Goal: Check status: Check status

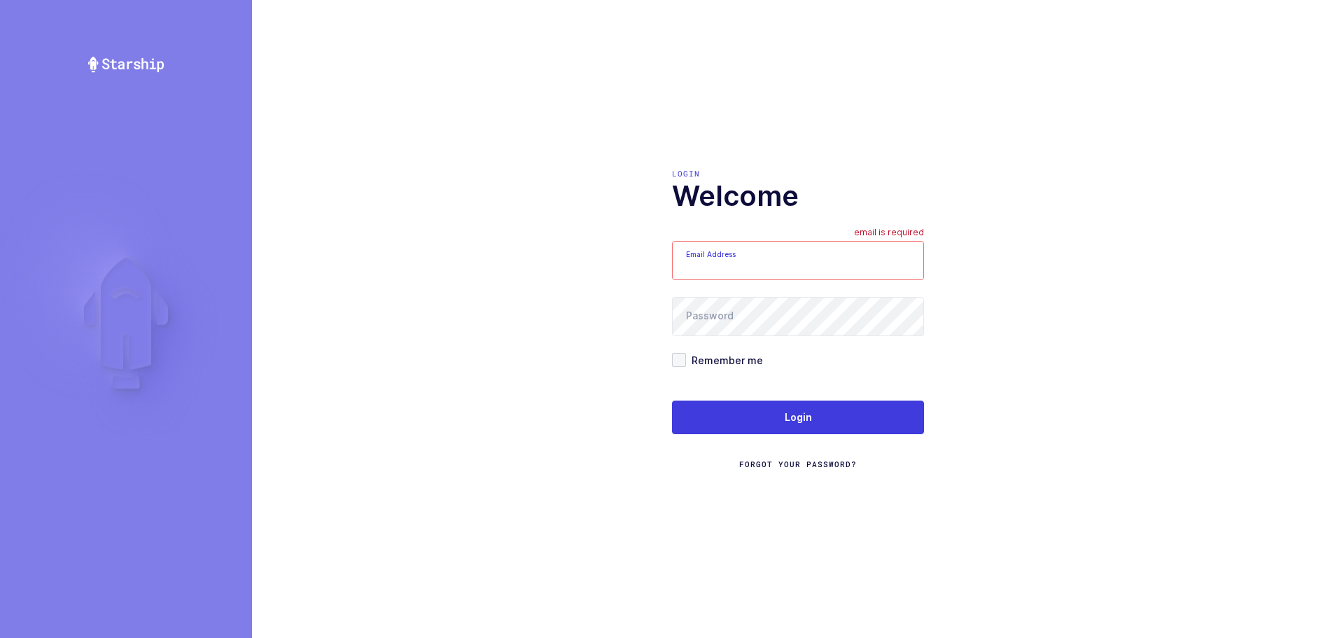
type input "mundo@janustrade.com"
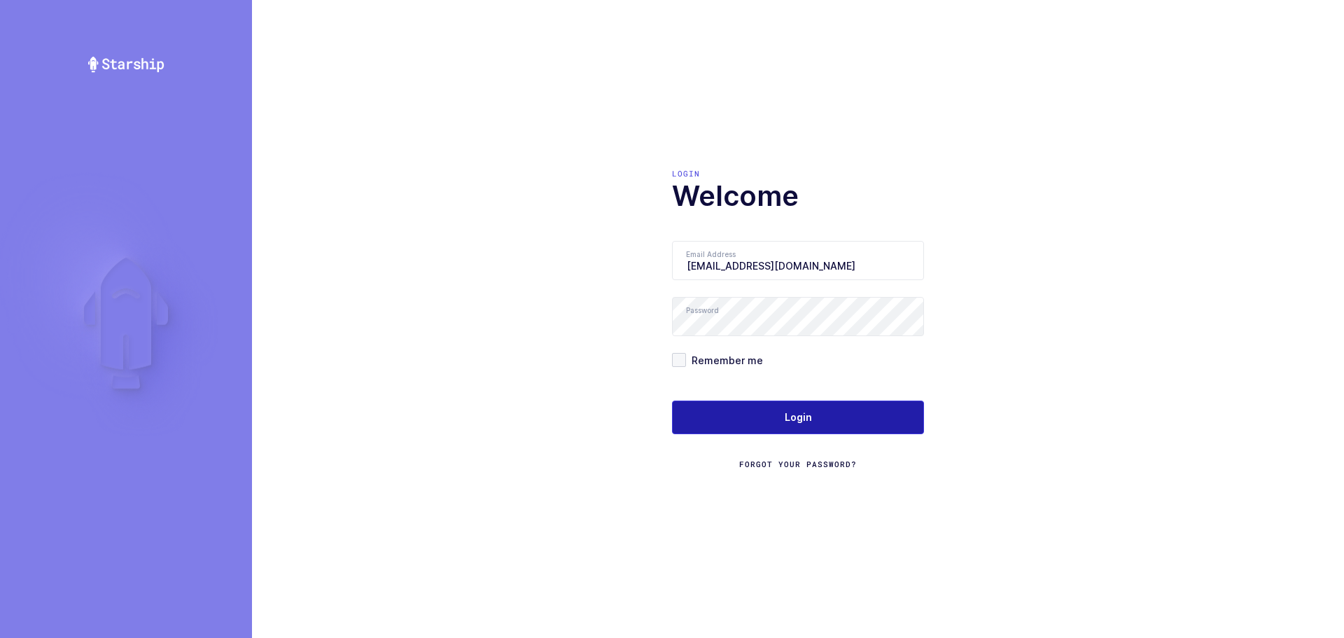
click at [794, 425] on button "Login" at bounding box center [798, 417] width 252 height 34
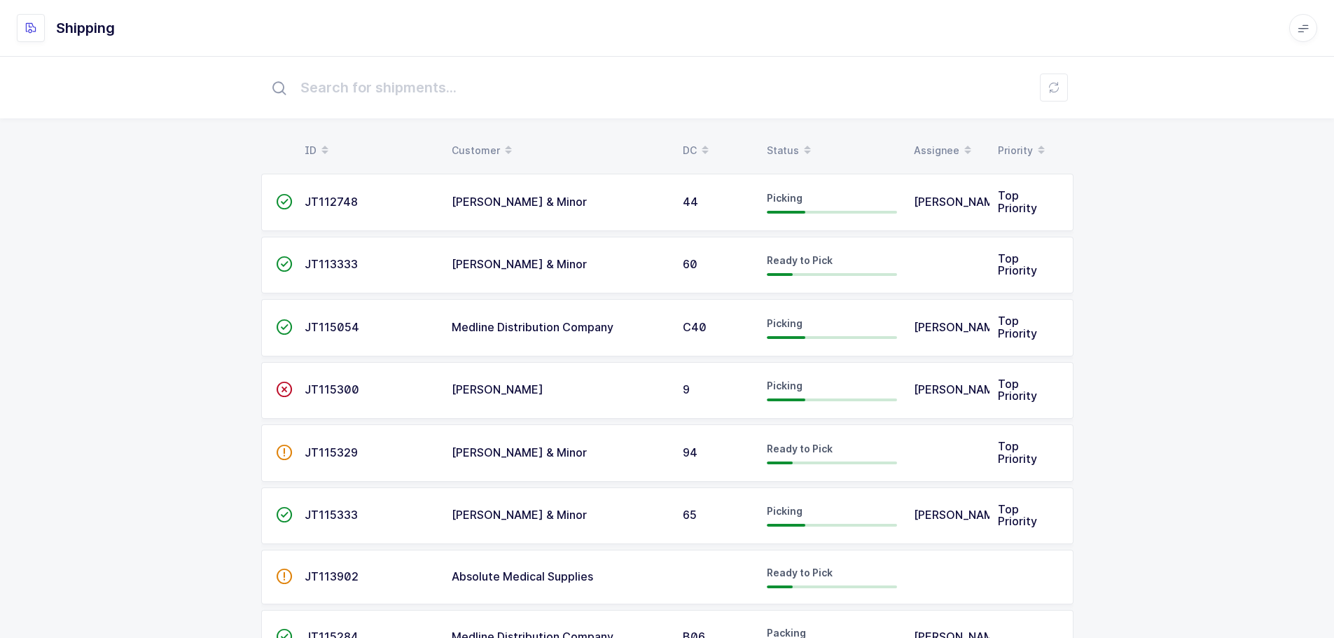
click at [779, 136] on table "ID Customer DC Status Assignee Priority" at bounding box center [667, 150] width 812 height 35
click at [779, 142] on div "Status" at bounding box center [832, 151] width 130 height 24
click at [788, 146] on div "Status" at bounding box center [832, 151] width 130 height 24
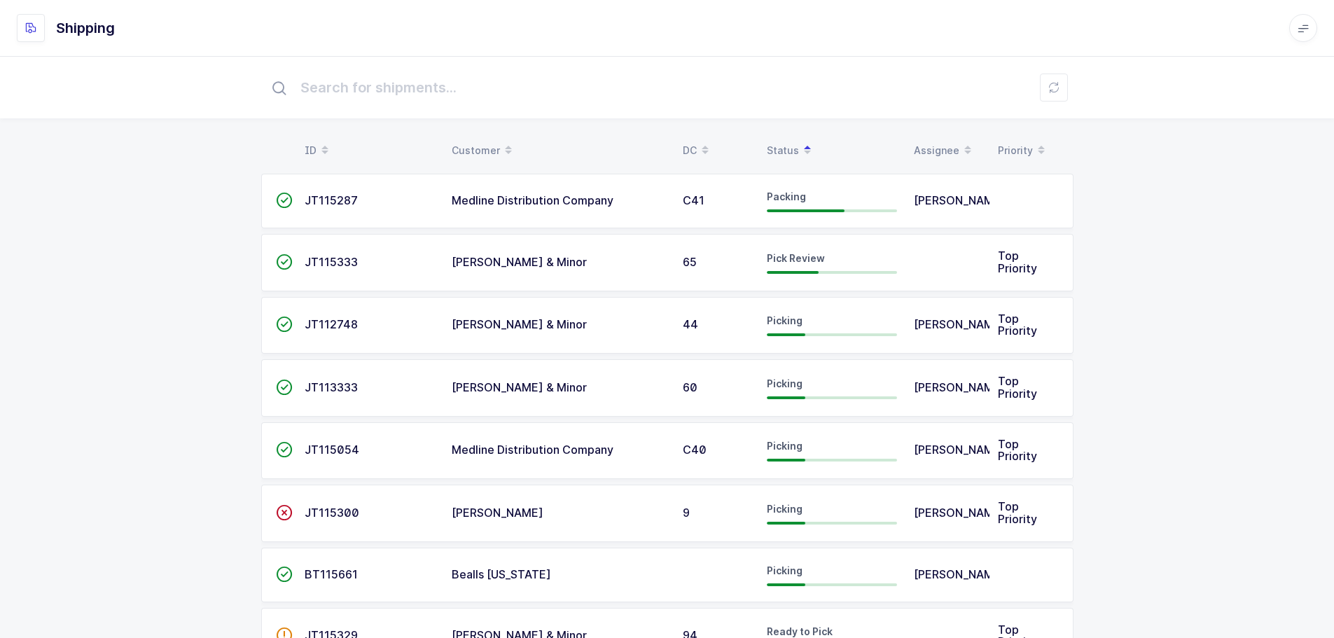
click at [347, 263] on span "JT115333" at bounding box center [331, 262] width 53 height 14
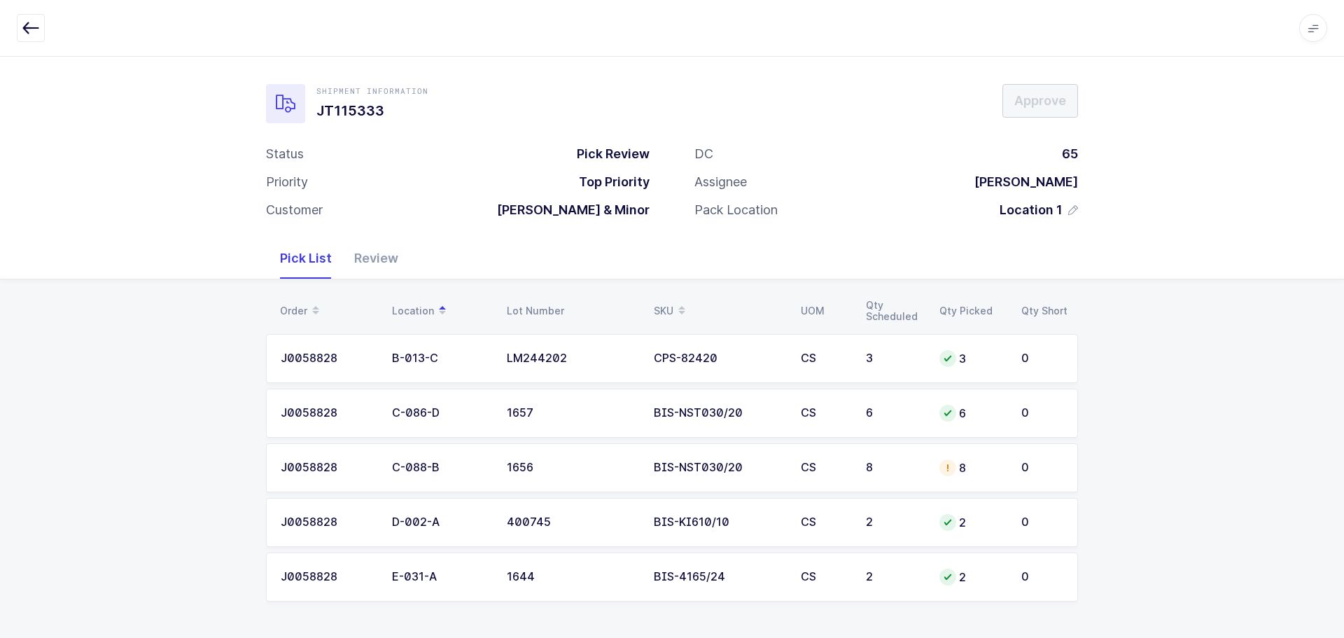
click at [29, 24] on icon "button" at bounding box center [30, 28] width 17 height 17
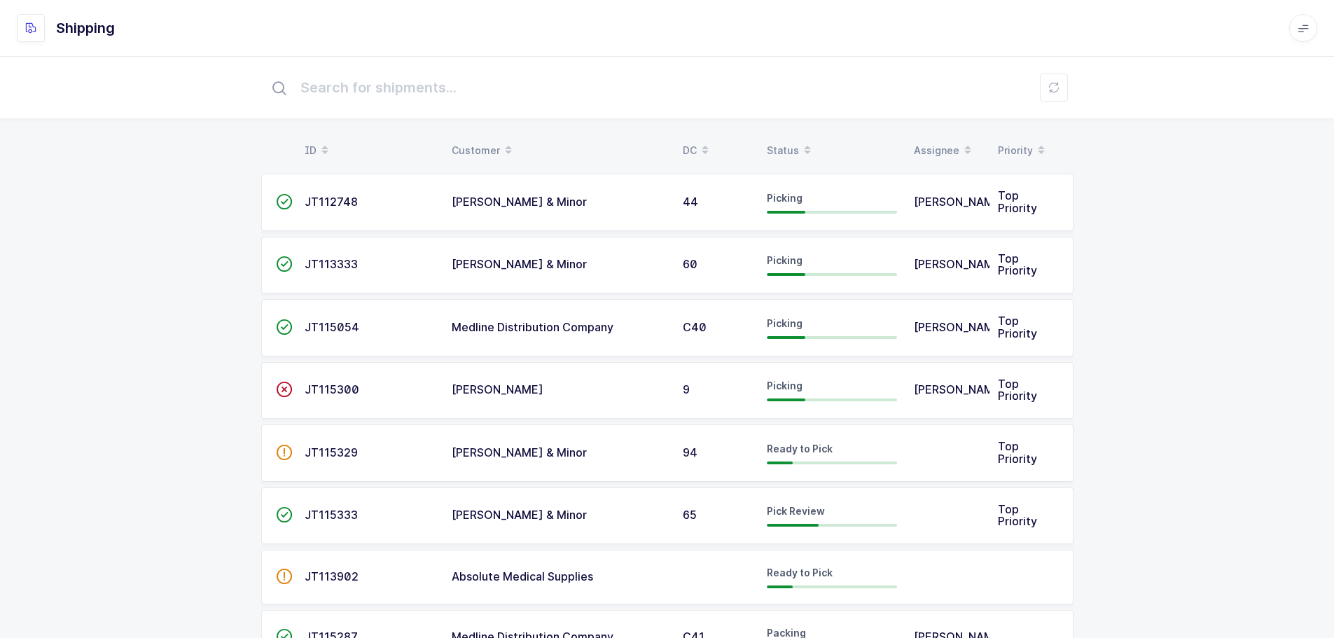
click at [780, 148] on div "Status" at bounding box center [832, 151] width 130 height 24
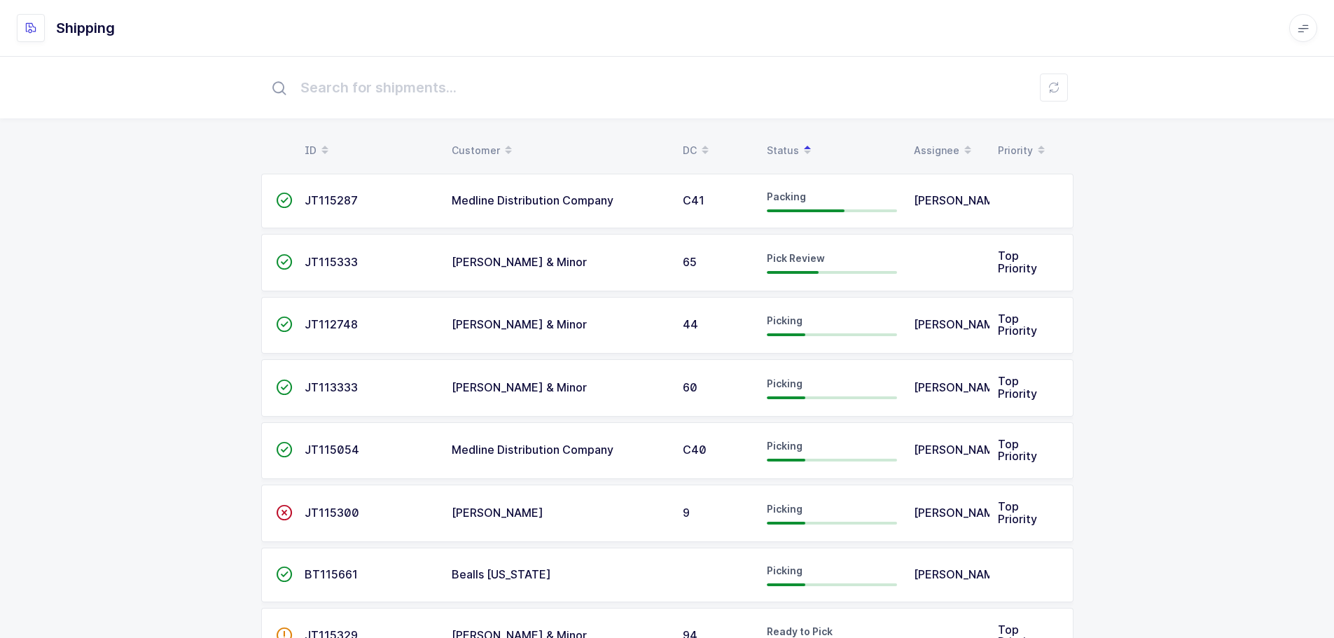
drag, startPoint x: 328, startPoint y: 454, endPoint x: 354, endPoint y: 449, distance: 26.5
click at [328, 454] on span "JT115054" at bounding box center [332, 450] width 55 height 14
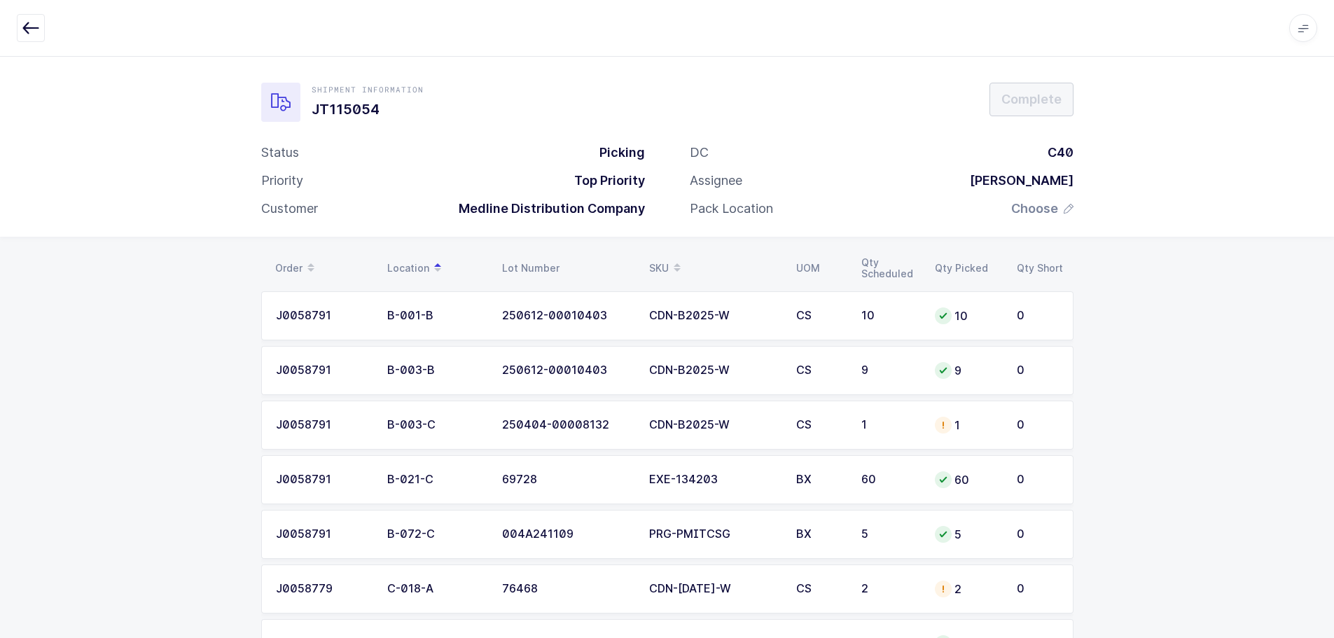
scroll to position [338, 0]
